Goal: Communication & Community: Connect with others

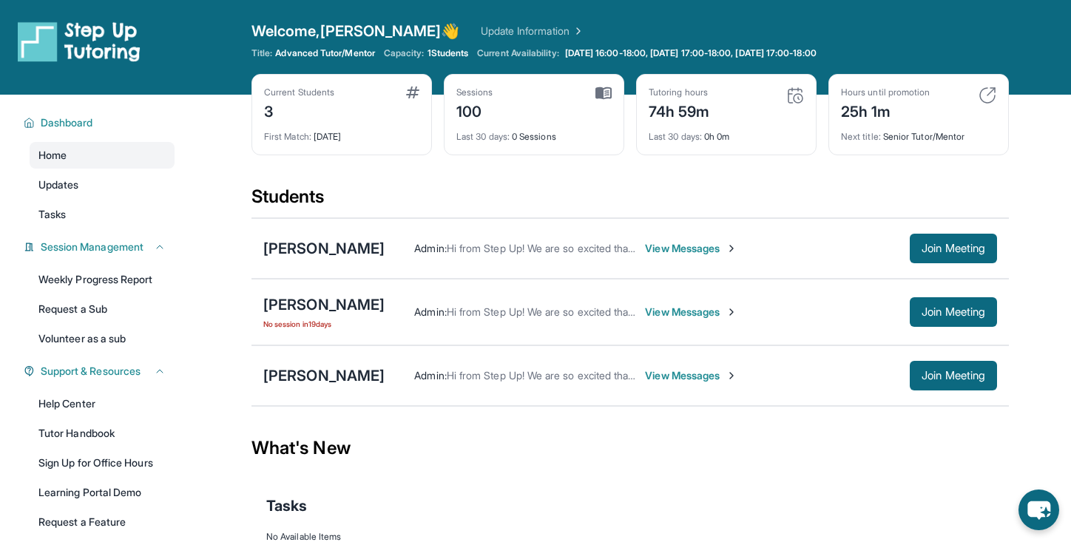
scroll to position [97, 0]
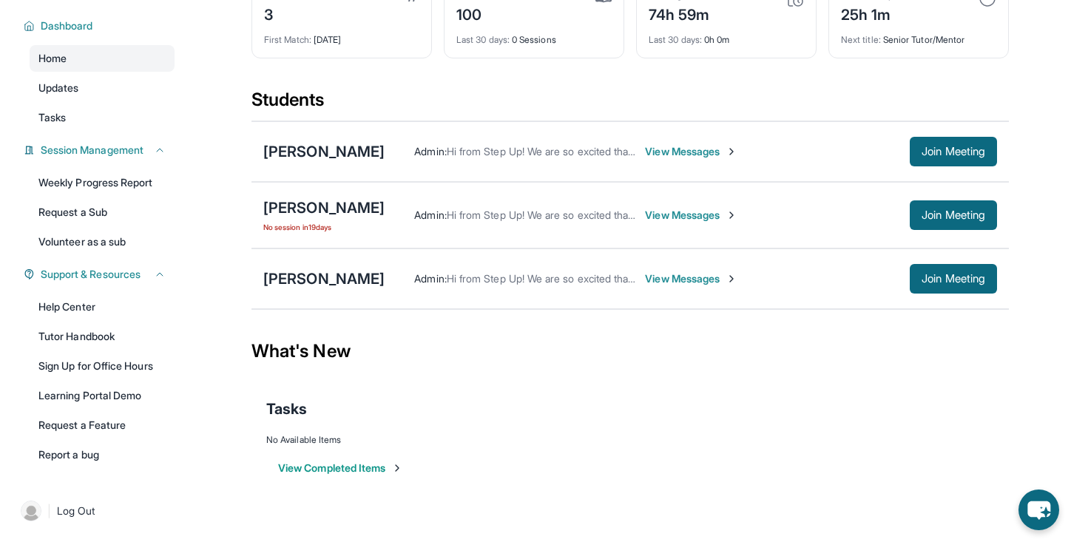
click at [659, 212] on span "View Messages" at bounding box center [691, 215] width 92 height 15
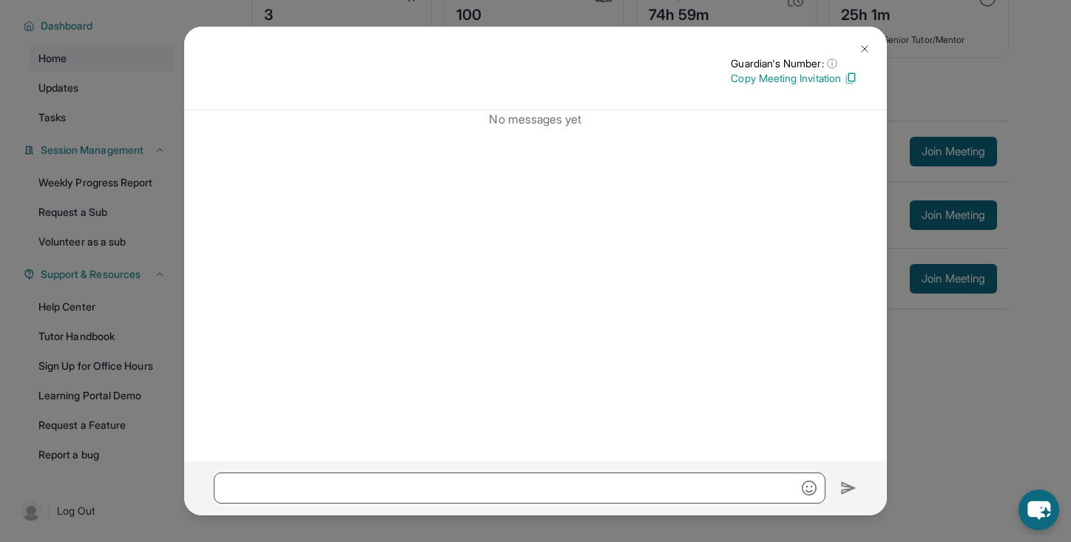
click at [863, 55] on button at bounding box center [865, 49] width 30 height 30
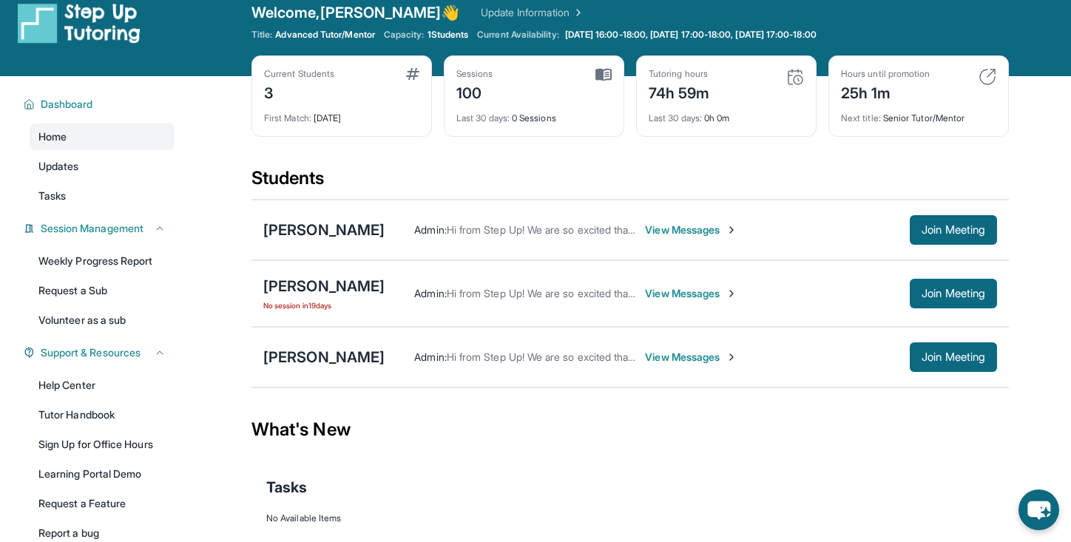
scroll to position [0, 0]
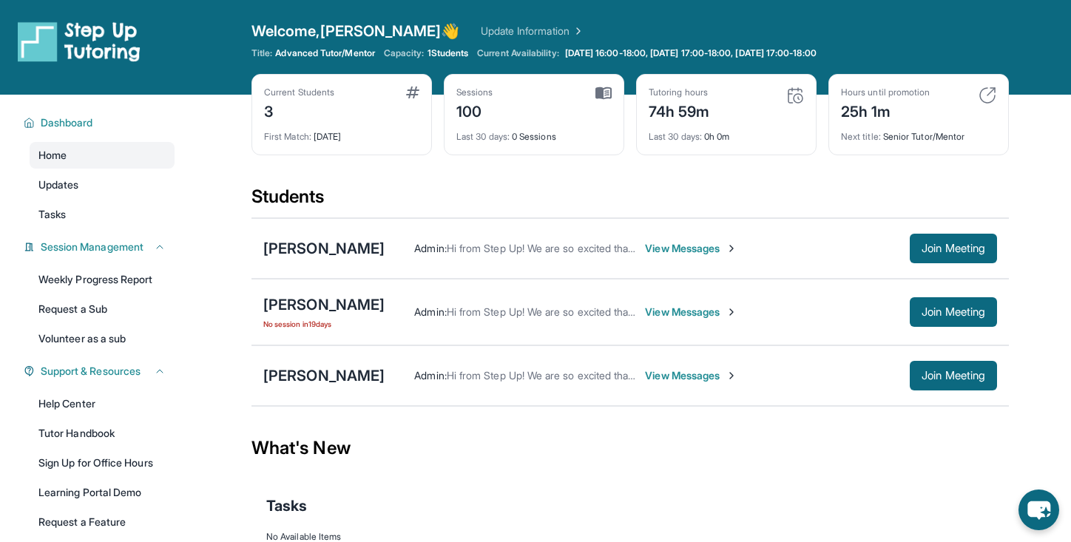
click at [794, 95] on img at bounding box center [795, 96] width 18 height 18
click at [660, 101] on div "74h 59m" at bounding box center [679, 110] width 61 height 24
click at [318, 262] on div "[PERSON_NAME] Admin : Hi from Step Up! We are so excited that you are matched w…" at bounding box center [629, 248] width 757 height 61
click at [328, 254] on div "[PERSON_NAME]" at bounding box center [323, 248] width 121 height 21
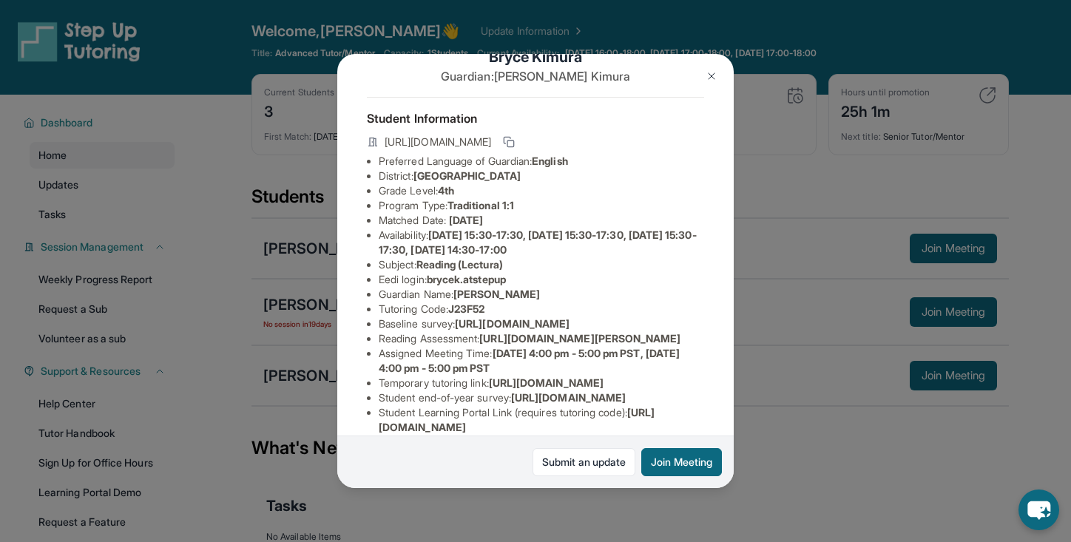
scroll to position [122, 0]
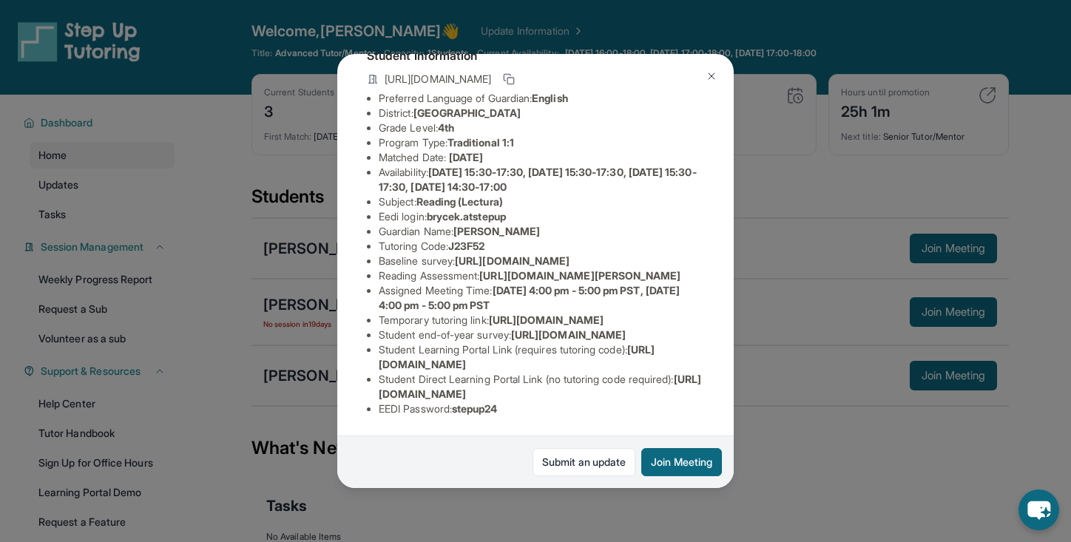
click at [711, 80] on img at bounding box center [712, 76] width 12 height 12
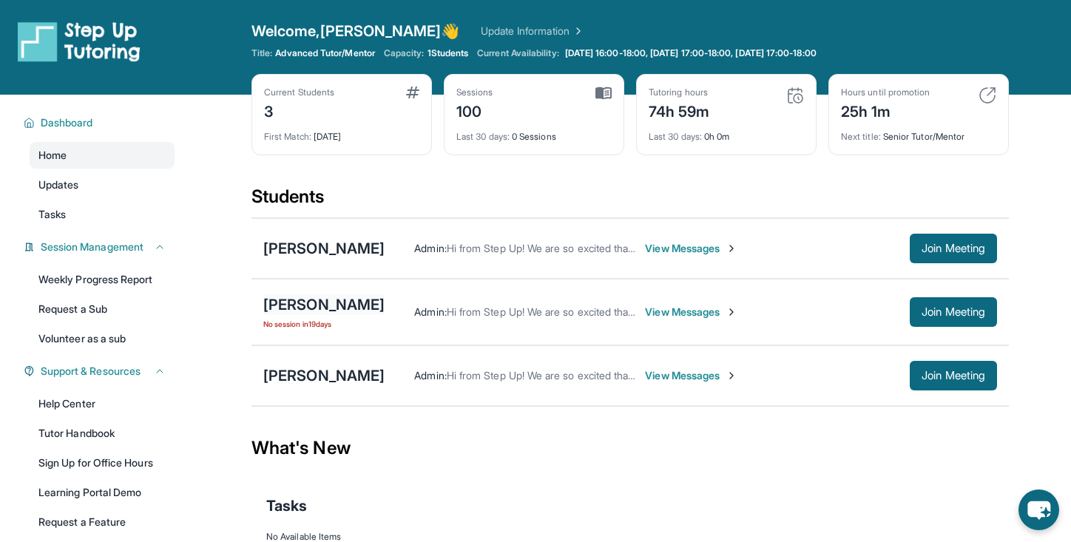
click at [342, 300] on div "[PERSON_NAME]" at bounding box center [323, 304] width 121 height 21
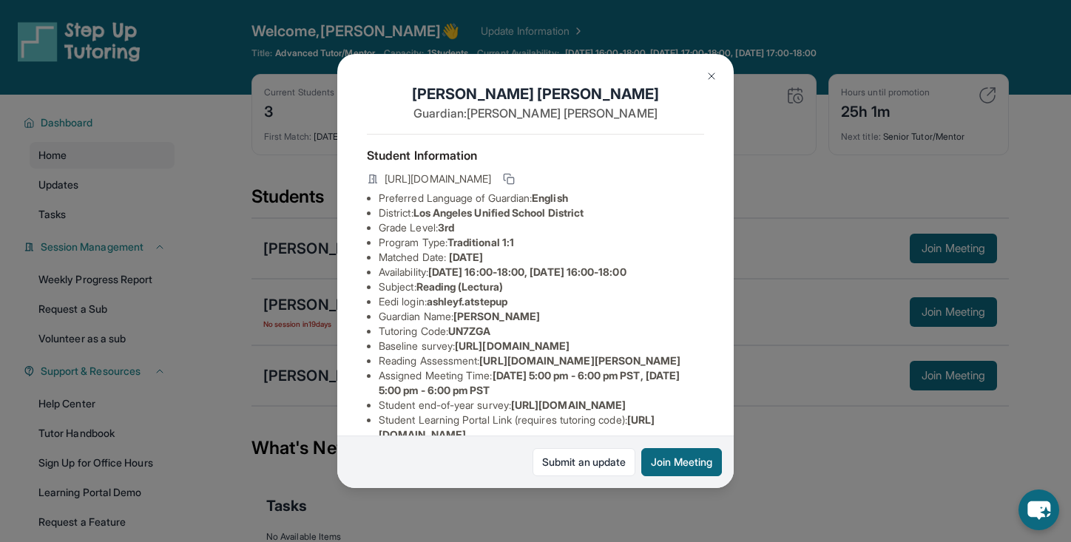
click at [708, 81] on img at bounding box center [712, 76] width 12 height 12
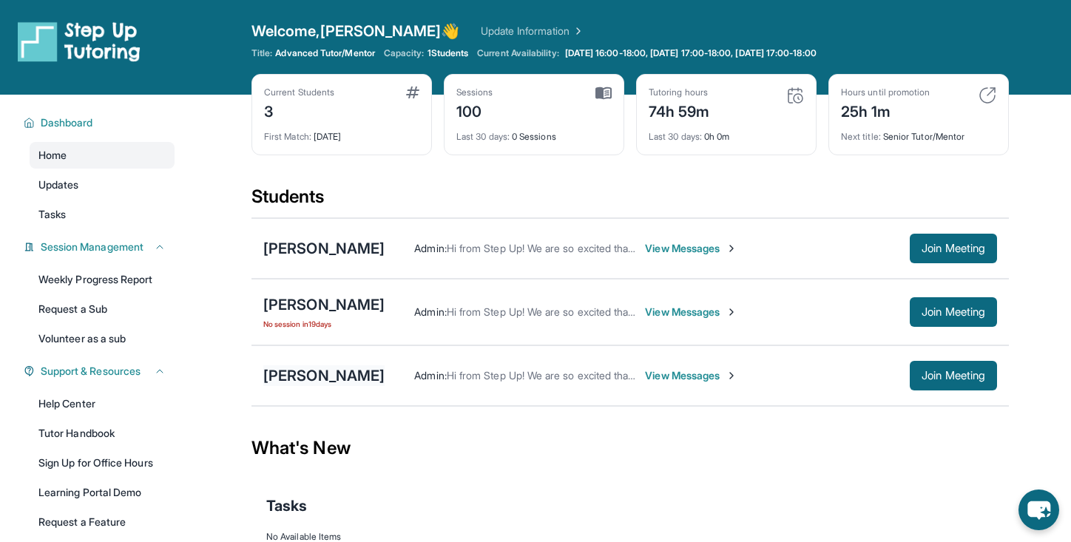
click at [342, 378] on div "[PERSON_NAME]" at bounding box center [323, 375] width 121 height 21
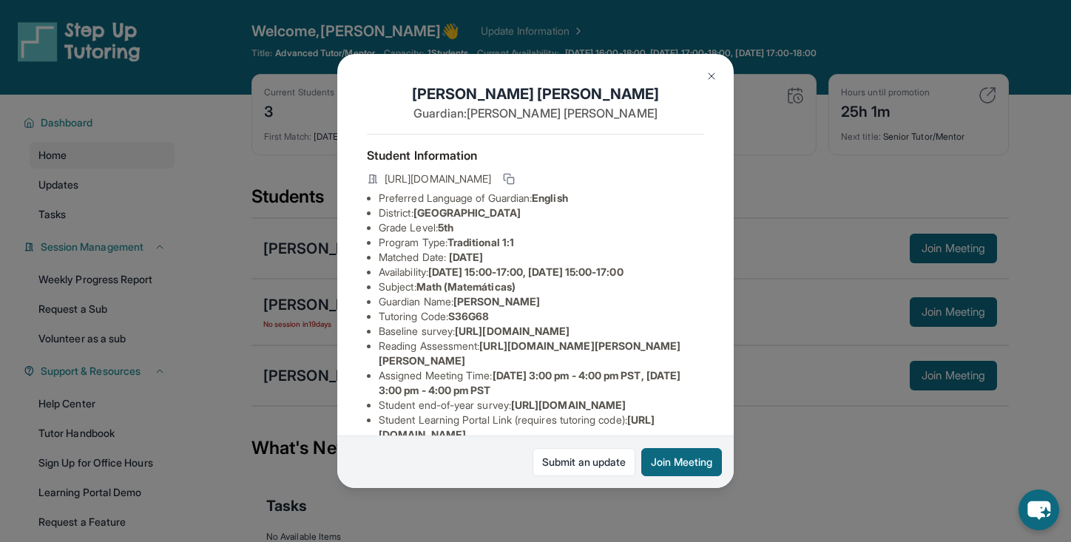
click at [714, 74] on img at bounding box center [712, 76] width 12 height 12
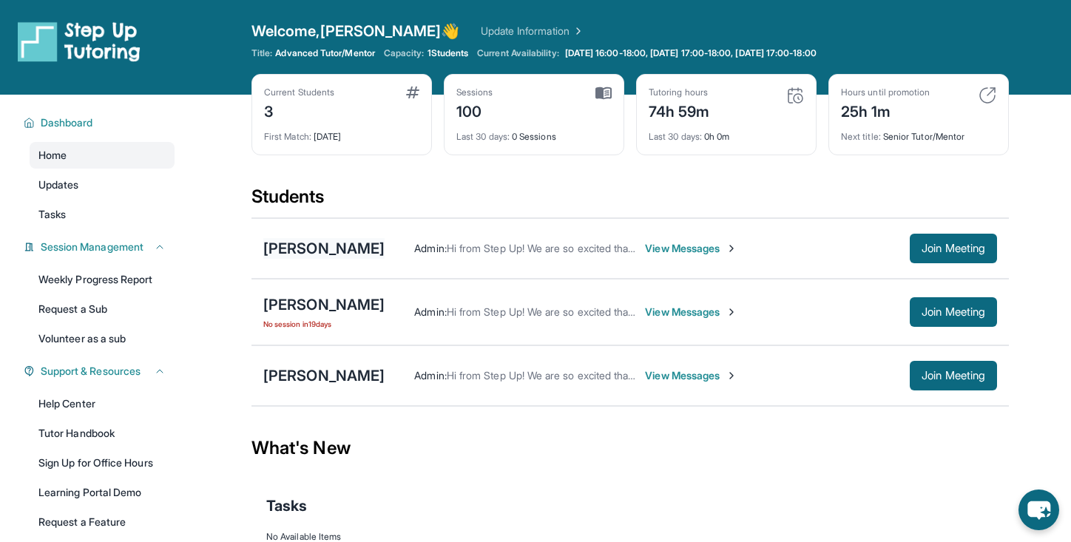
click at [327, 255] on div "[PERSON_NAME]" at bounding box center [323, 248] width 121 height 21
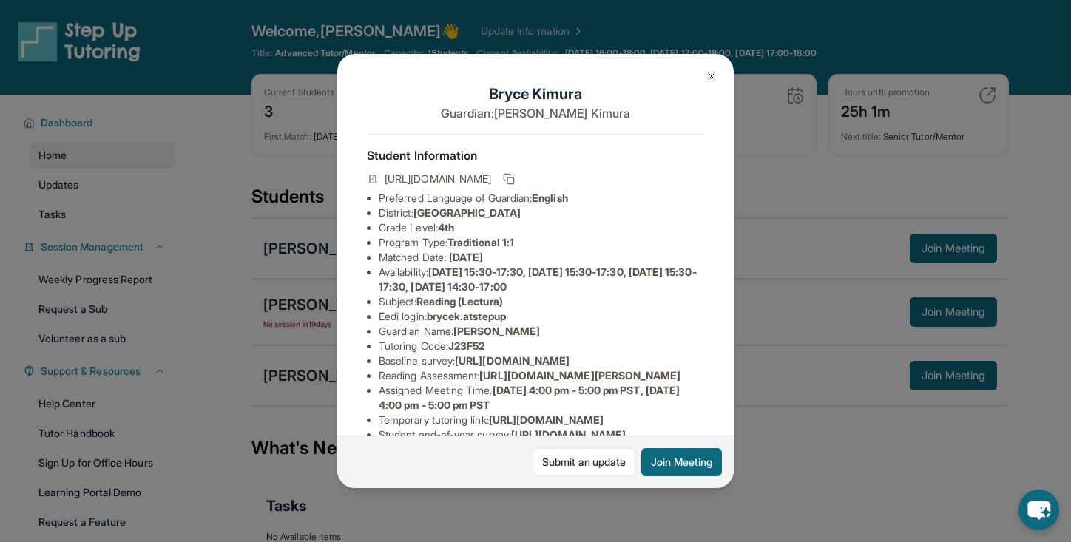
click at [828, 189] on div "[PERSON_NAME] Guardian: [PERSON_NAME] Student Information [URL][DOMAIN_NAME] Pr…" at bounding box center [535, 271] width 1071 height 542
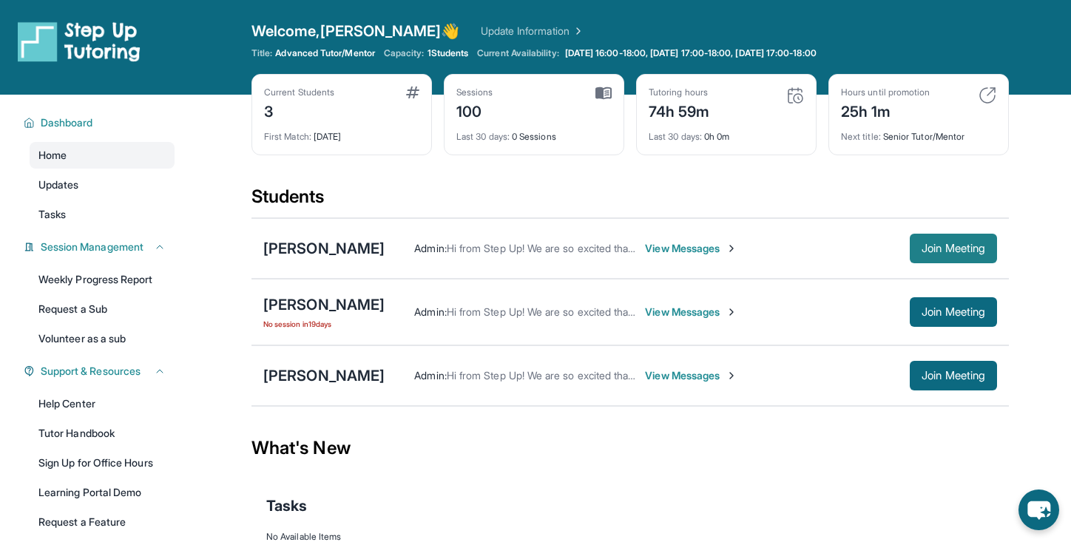
click at [951, 244] on span "Join Meeting" at bounding box center [953, 248] width 64 height 9
click at [104, 220] on link "Tasks" at bounding box center [102, 214] width 145 height 27
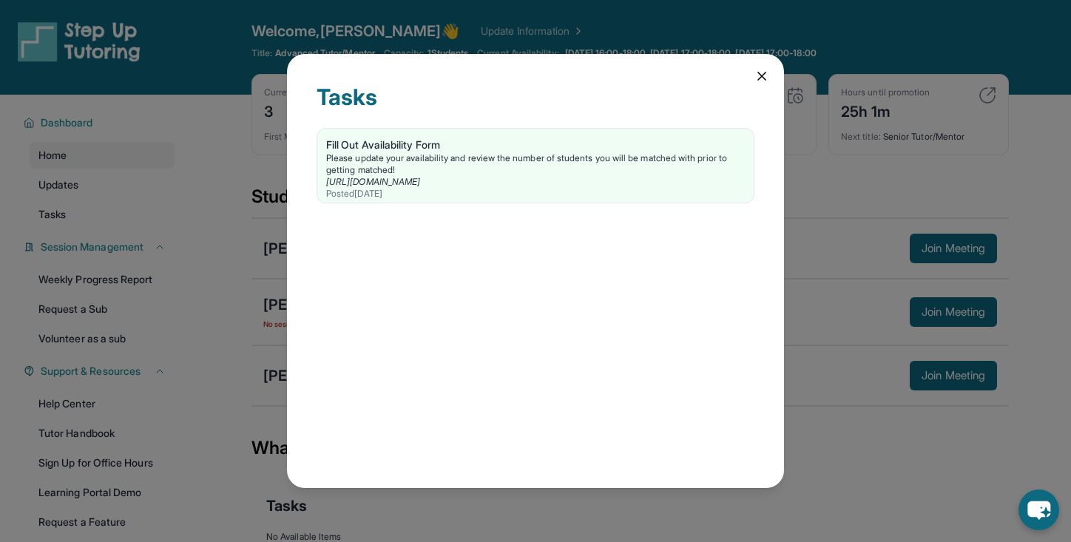
click at [115, 202] on div "Tasks Fill Out Availability Form Please update your availability and review the…" at bounding box center [535, 271] width 1071 height 542
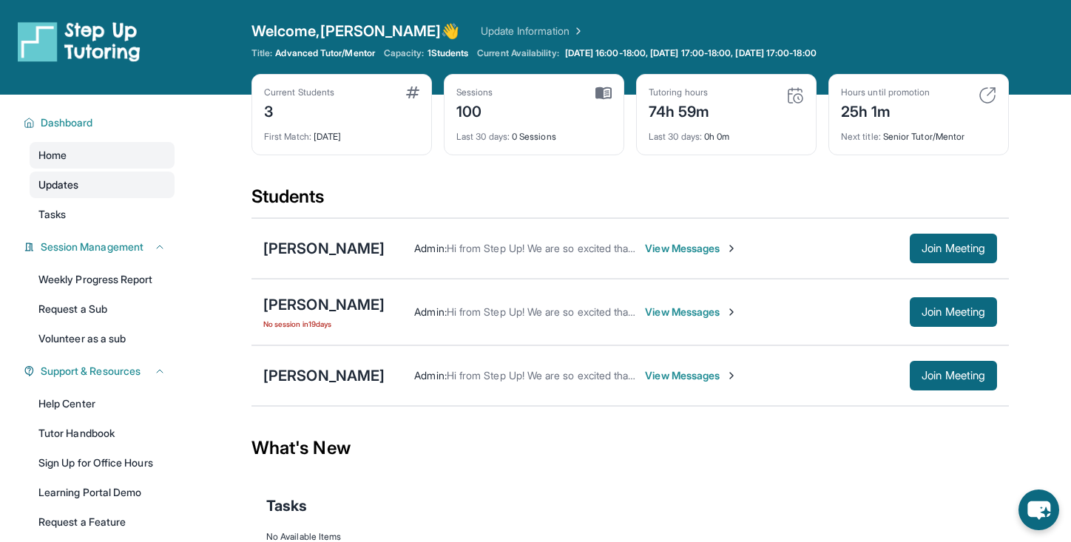
click at [113, 194] on link "Updates" at bounding box center [102, 185] width 145 height 27
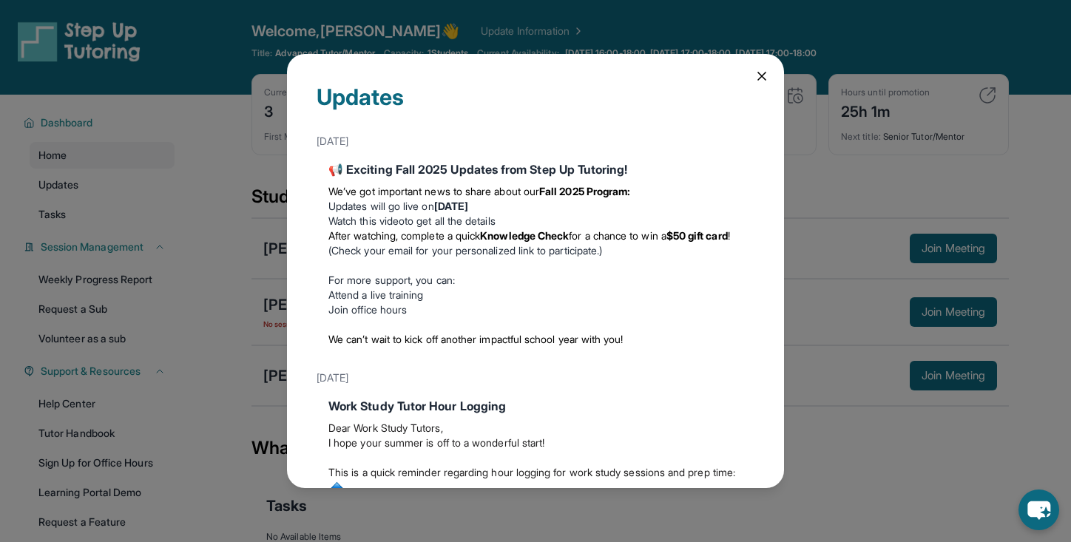
click at [373, 223] on link "Watch this video" at bounding box center [366, 220] width 76 height 13
click at [846, 187] on div "Updates [DATE] 📢 Exciting Fall 2025 Updates from Step Up Tutoring! We’ve got im…" at bounding box center [535, 271] width 1071 height 542
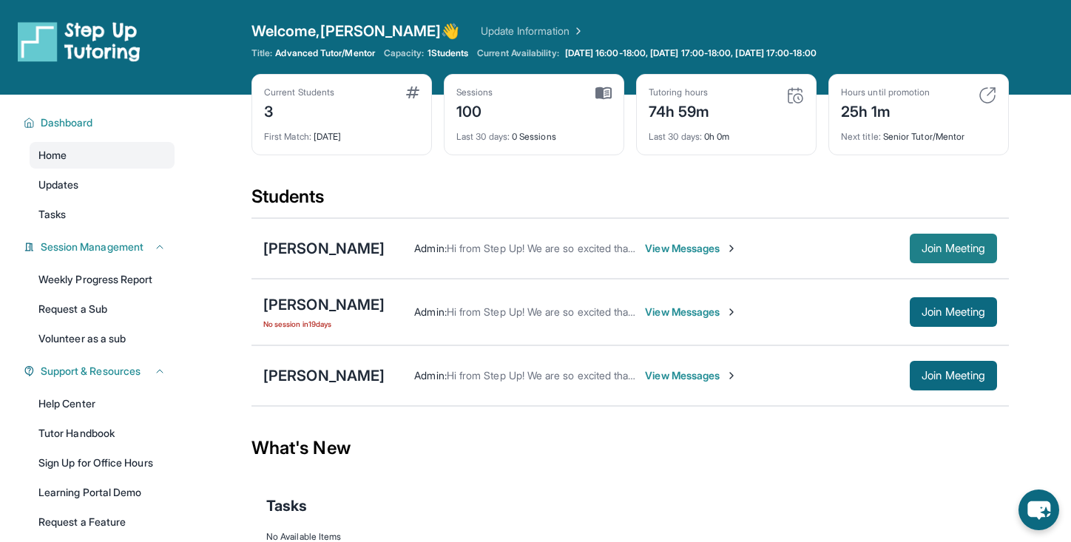
click at [933, 248] on span "Join Meeting" at bounding box center [953, 248] width 64 height 9
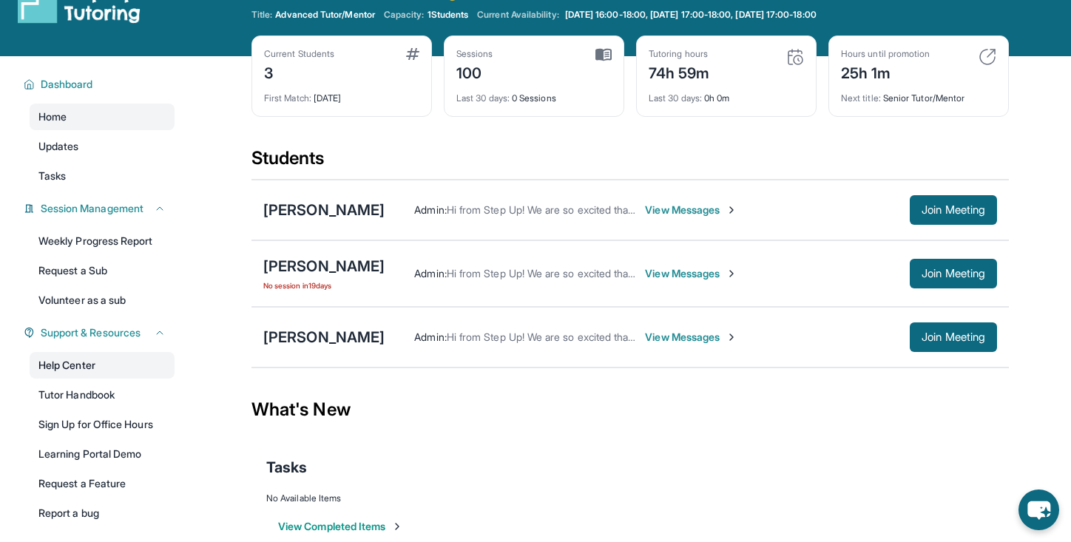
scroll to position [60, 0]
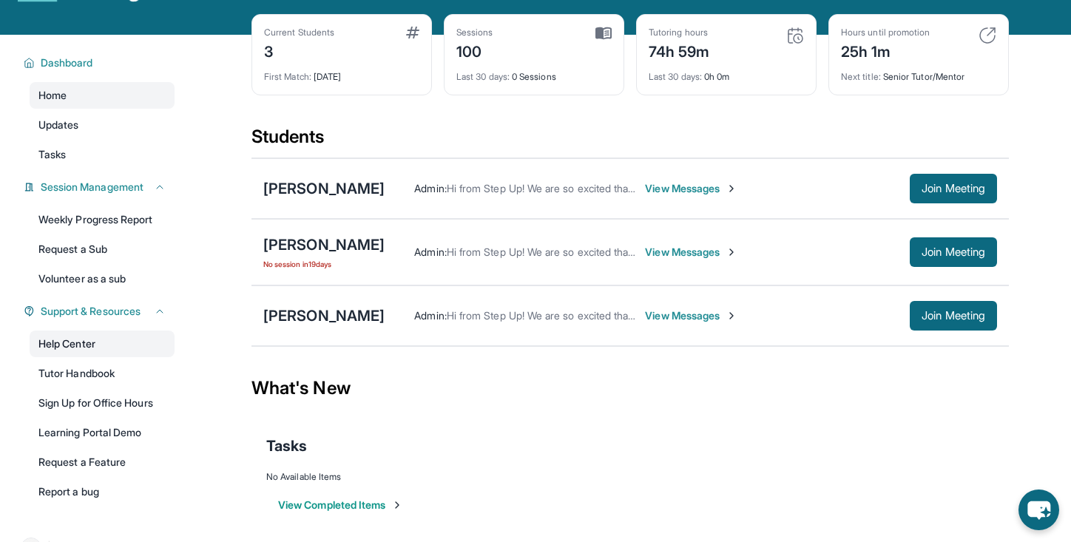
click at [108, 342] on link "Help Center" at bounding box center [102, 344] width 145 height 27
click at [930, 186] on span "Join Meeting" at bounding box center [953, 188] width 64 height 9
